Goal: Transaction & Acquisition: Purchase product/service

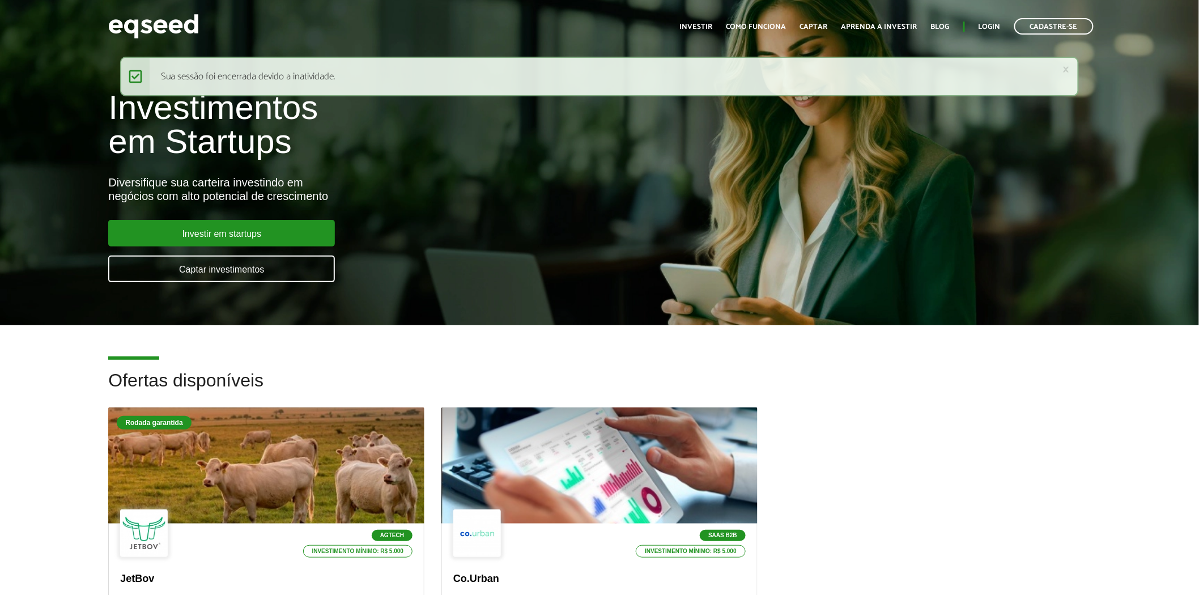
click at [852, 376] on h2 "Ofertas disponíveis" at bounding box center [599, 389] width 982 height 37
click at [999, 20] on ul "Início Investir Como funciona Captar Aprenda a investir Blog Login Cadastre-se" at bounding box center [886, 26] width 425 height 16
click at [994, 23] on link "Login" at bounding box center [989, 26] width 22 height 7
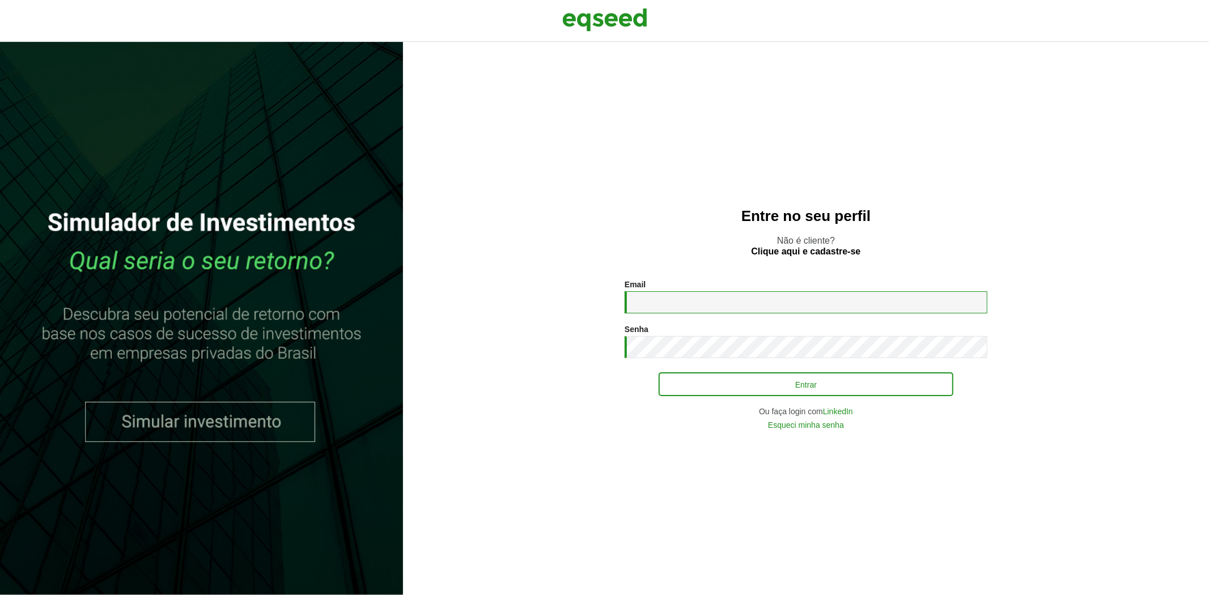
type input "**********"
click at [698, 380] on button "Entrar" at bounding box center [805, 384] width 295 height 22
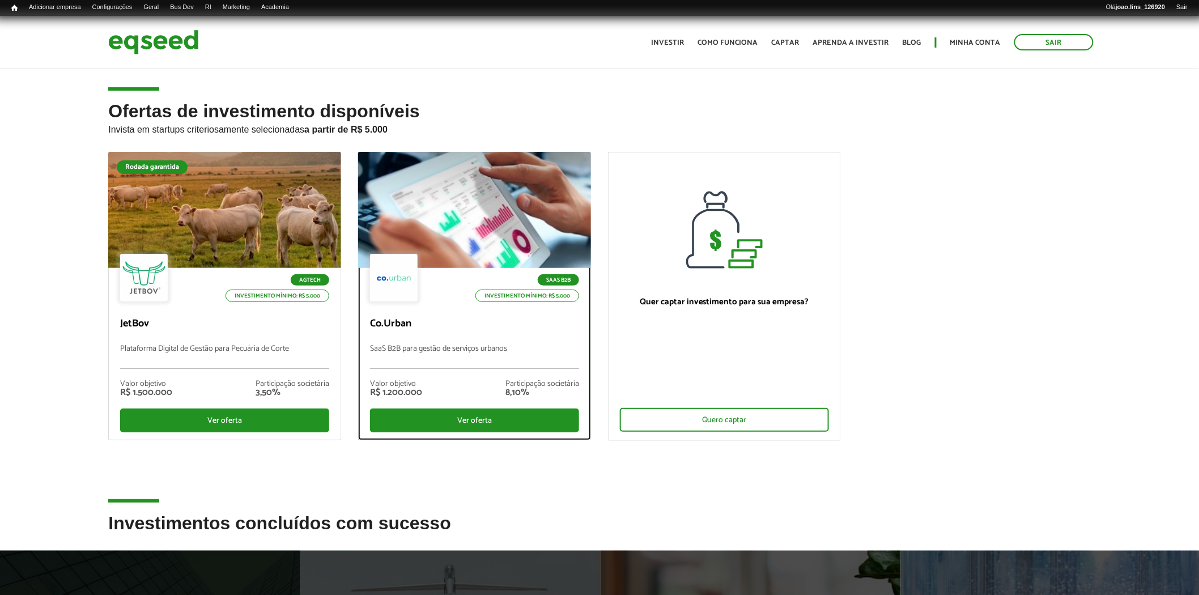
click at [497, 235] on div at bounding box center [474, 210] width 279 height 139
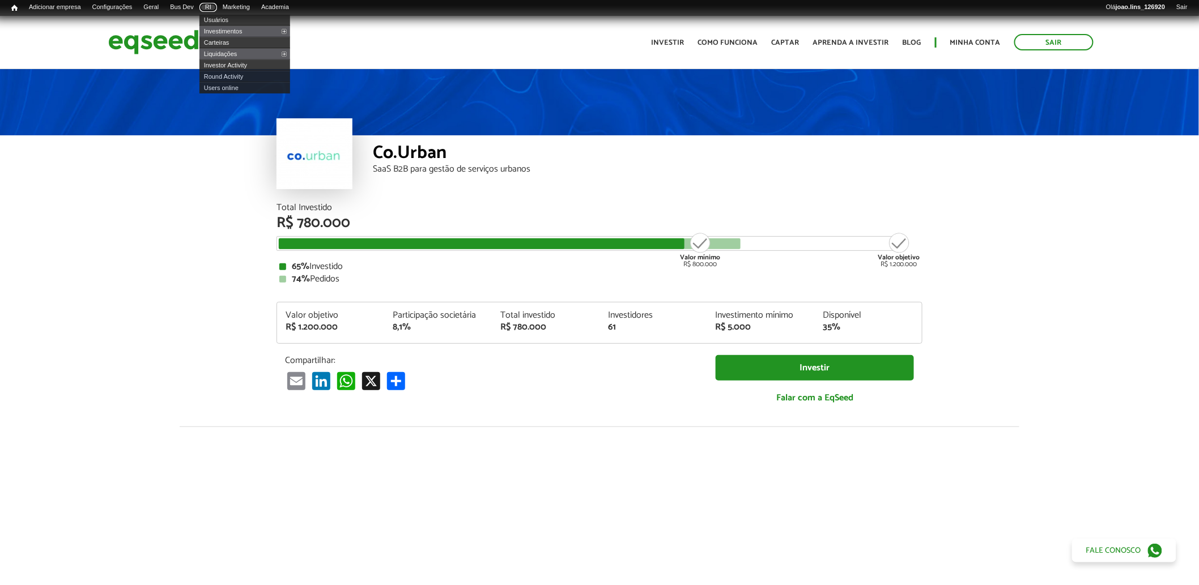
click at [216, 7] on link "RI" at bounding box center [208, 7] width 18 height 9
